Goal: Check status

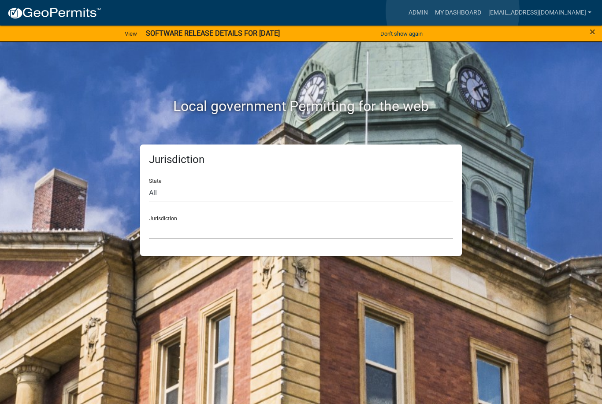
click at [453, 11] on link "My Dashboard" at bounding box center [457, 12] width 53 height 17
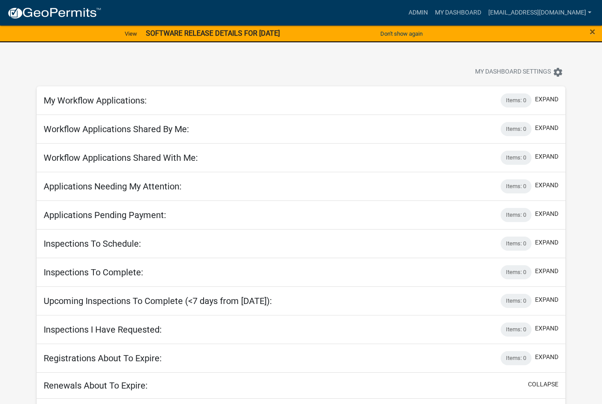
click at [546, 189] on button "expand" at bounding box center [546, 185] width 23 height 9
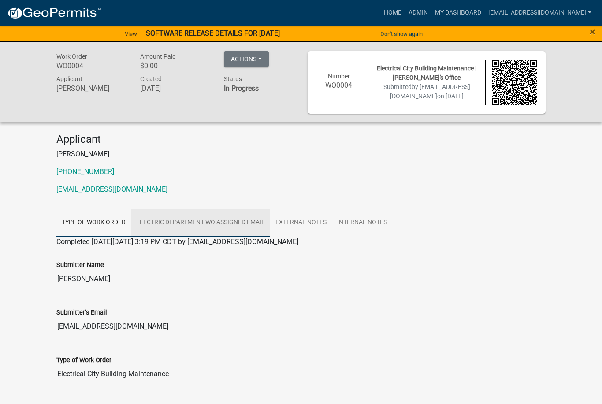
click at [256, 223] on link "Electric Department WO Assigned Email" at bounding box center [200, 223] width 139 height 28
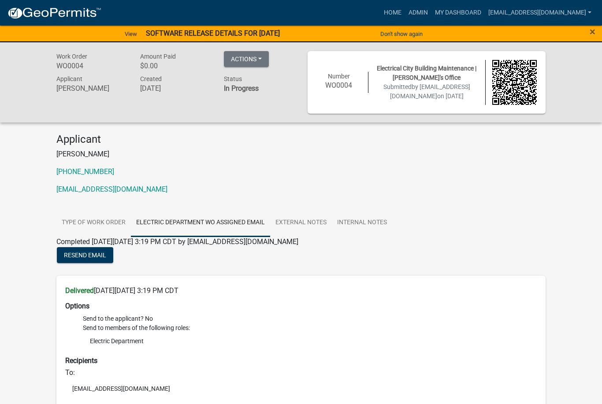
click at [251, 57] on button "Actions" at bounding box center [246, 59] width 45 height 16
click at [405, 182] on div "Applicant [PERSON_NAME] [PHONE_NUMBER] [EMAIL_ADDRESS][DOMAIN_NAME]" at bounding box center [301, 167] width 502 height 69
click at [421, 12] on link "Admin" at bounding box center [418, 12] width 26 height 17
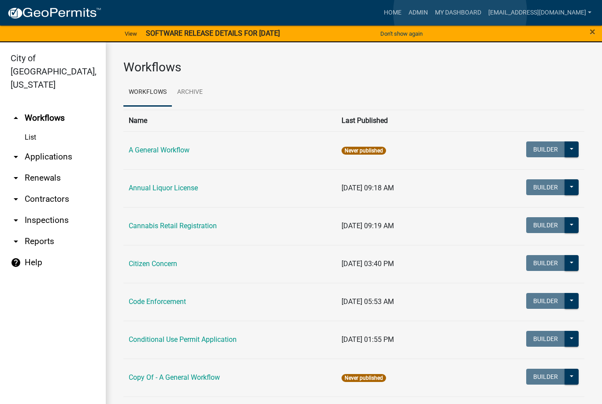
click at [460, 13] on link "My Dashboard" at bounding box center [457, 12] width 53 height 17
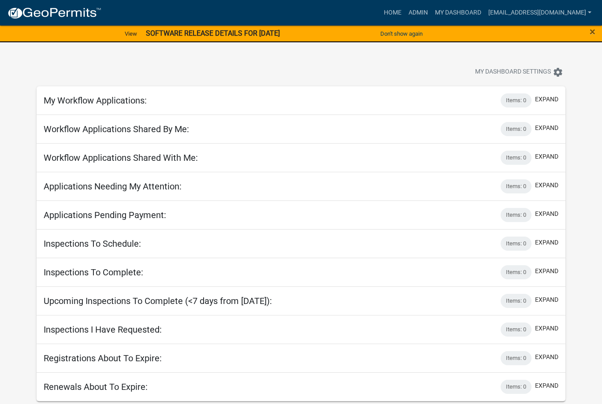
click at [546, 185] on button "expand" at bounding box center [546, 185] width 23 height 9
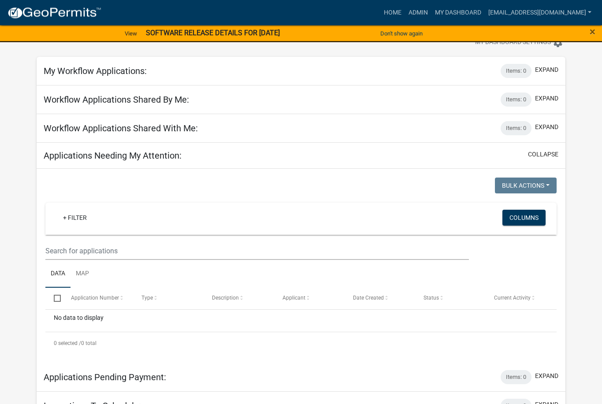
scroll to position [30, 0]
click at [547, 124] on button "expand" at bounding box center [546, 126] width 23 height 9
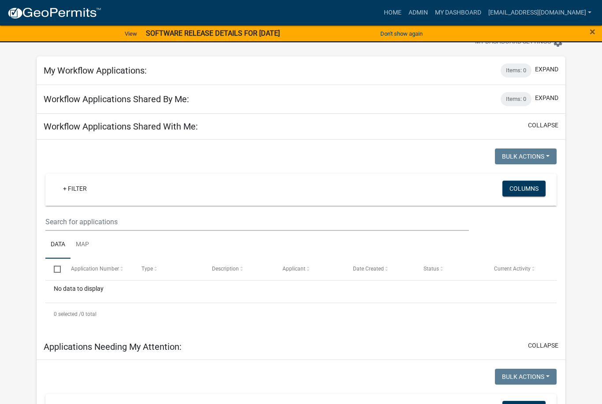
click at [544, 126] on button "collapse" at bounding box center [543, 125] width 30 height 9
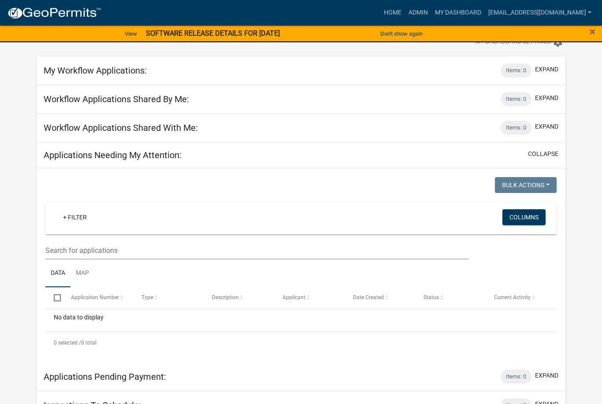
click at [547, 153] on button "collapse" at bounding box center [543, 153] width 30 height 9
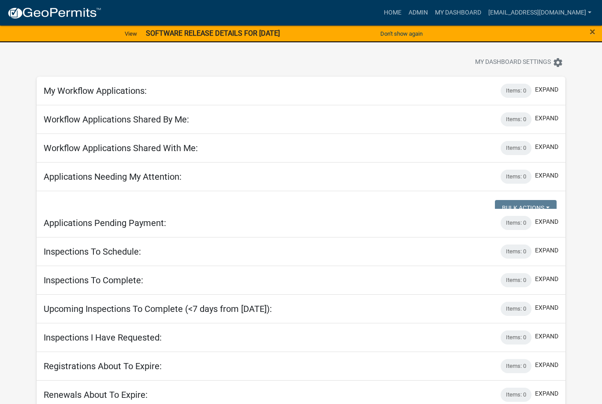
scroll to position [0, 0]
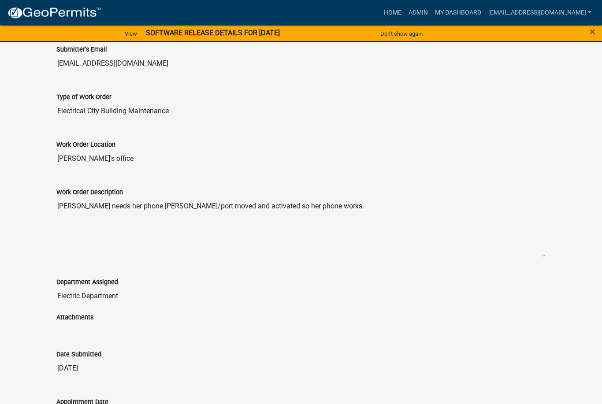
scroll to position [301, 0]
